Goal: Task Accomplishment & Management: Use online tool/utility

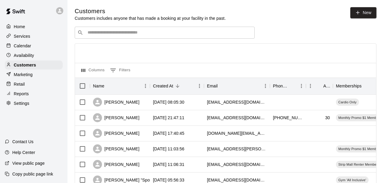
click at [131, 37] on div "​ ​" at bounding box center [165, 33] width 180 height 12
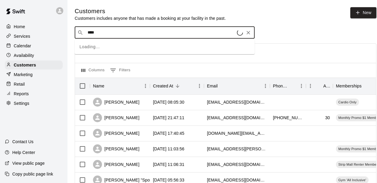
type input "*****"
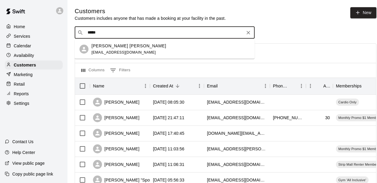
click at [131, 56] on div "[PERSON_NAME] [PERSON_NAME] [EMAIL_ADDRESS][DOMAIN_NAME]" at bounding box center [165, 49] width 180 height 19
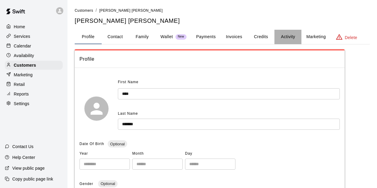
click at [287, 35] on button "Activity" at bounding box center [287, 37] width 27 height 14
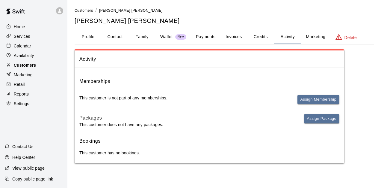
click at [37, 69] on div "Customers" at bounding box center [34, 65] width 58 height 9
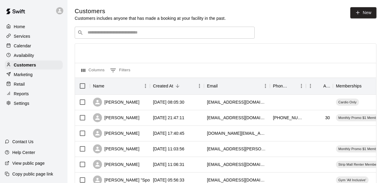
click at [95, 37] on div "​ ​" at bounding box center [165, 33] width 180 height 12
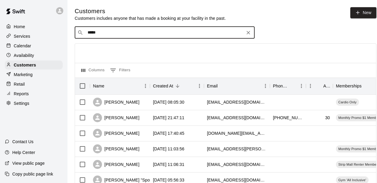
type input "****"
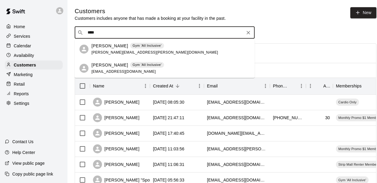
click at [108, 45] on p "[PERSON_NAME]" at bounding box center [109, 46] width 37 height 6
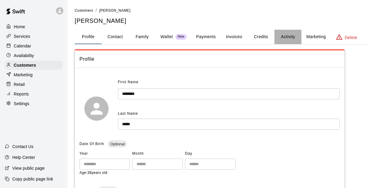
click at [286, 37] on button "Activity" at bounding box center [287, 37] width 27 height 14
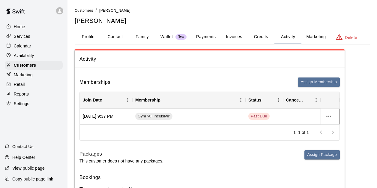
click at [331, 117] on icon "more actions" at bounding box center [328, 115] width 7 height 7
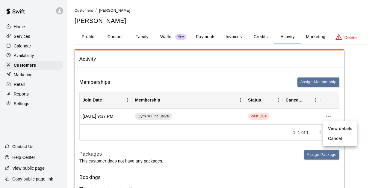
click at [347, 108] on div at bounding box center [190, 94] width 381 height 188
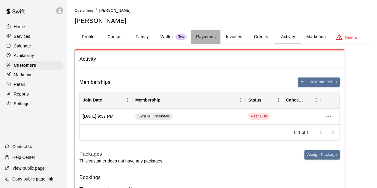
click at [197, 37] on button "Payments" at bounding box center [205, 37] width 29 height 14
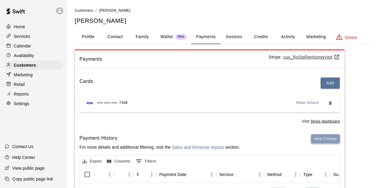
click at [320, 135] on button "New Charge" at bounding box center [325, 138] width 29 height 9
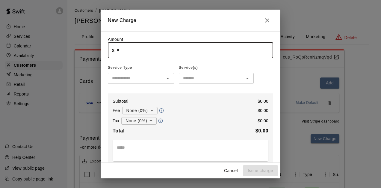
click at [214, 52] on input "*" at bounding box center [195, 50] width 156 height 16
type input "*****"
click at [219, 79] on input "text" at bounding box center [211, 77] width 61 height 7
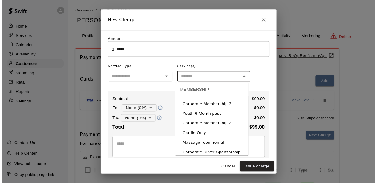
scroll to position [779, 0]
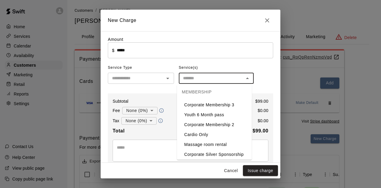
click at [211, 179] on li "Gym 'All Inclusive'" at bounding box center [214, 184] width 75 height 10
type input "**********"
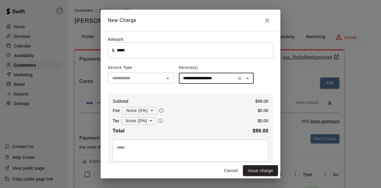
click at [164, 82] on div at bounding box center [168, 78] width 8 height 8
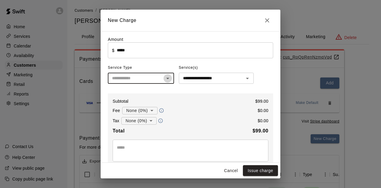
click at [166, 81] on icon "Open" at bounding box center [167, 78] width 7 height 7
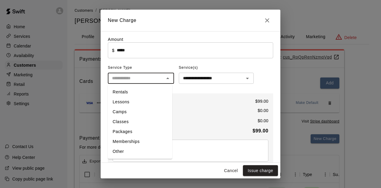
click at [144, 139] on li "Memberships" at bounding box center [140, 141] width 64 height 10
type input "**********"
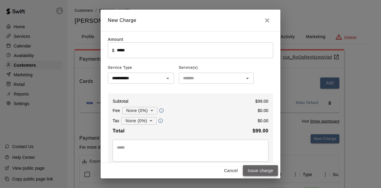
click at [258, 173] on button "Issue charge" at bounding box center [260, 170] width 35 height 11
type input "*"
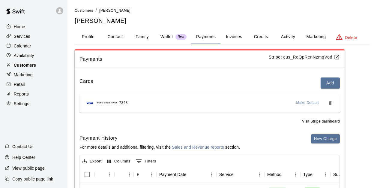
click at [36, 67] on div "Customers" at bounding box center [34, 65] width 58 height 9
